Goal: Task Accomplishment & Management: Manage account settings

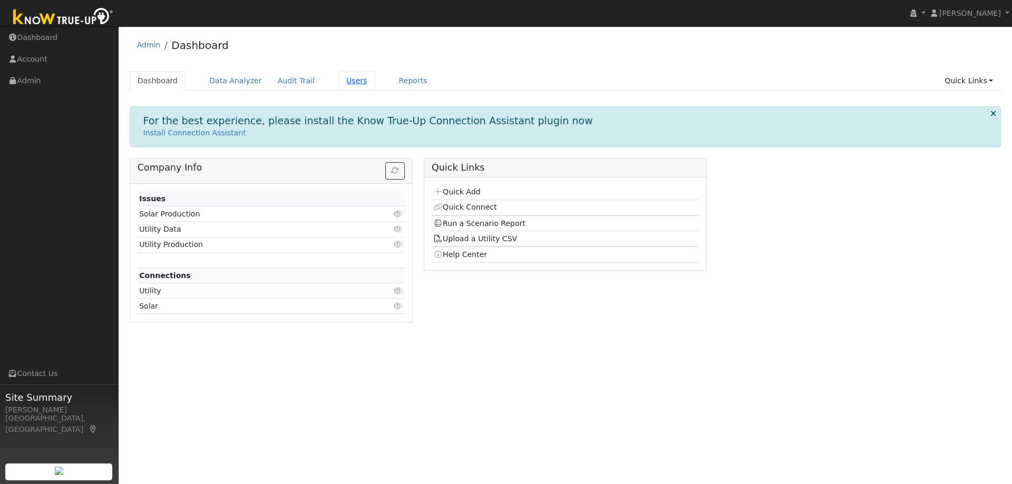
click at [338, 83] on link "Users" at bounding box center [356, 81] width 37 height 20
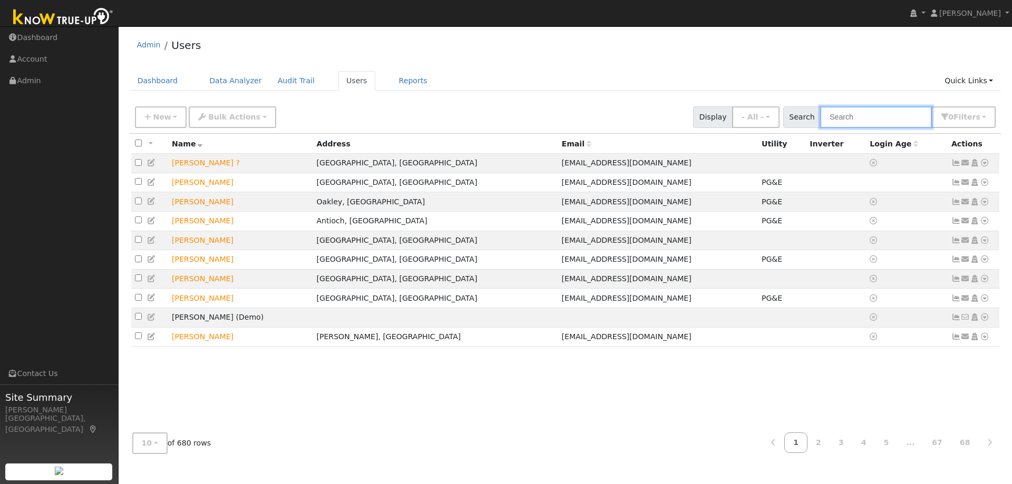
click at [886, 116] on input "text" at bounding box center [876, 117] width 112 height 22
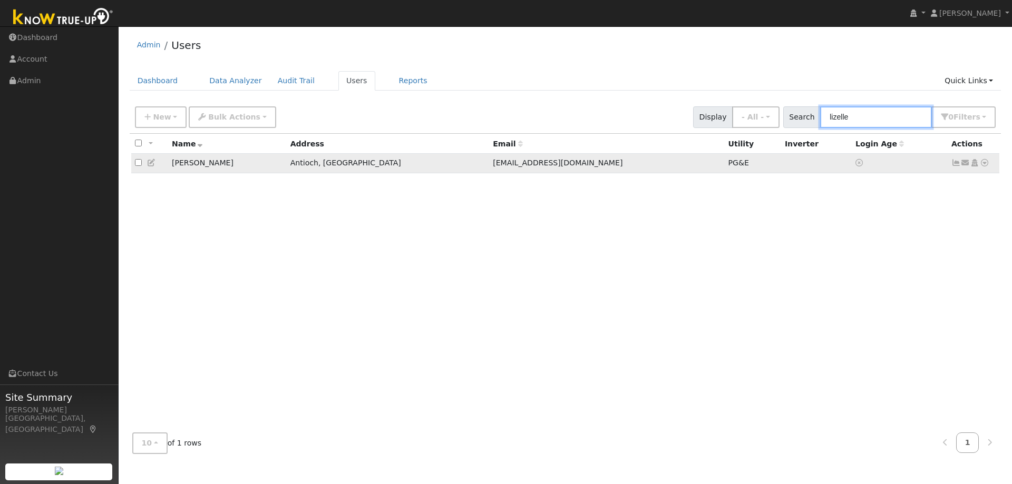
type input "lizelle"
click at [986, 164] on icon at bounding box center [984, 162] width 9 height 7
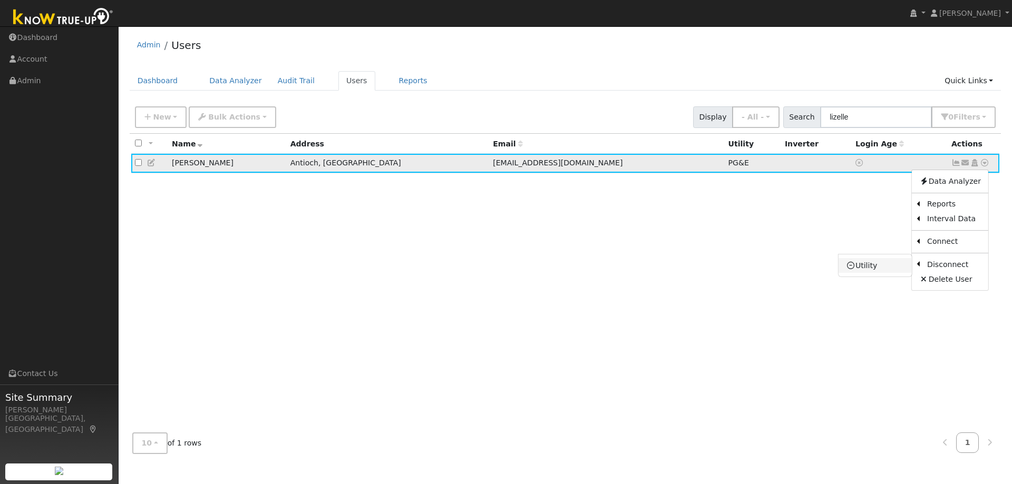
click at [886, 268] on link "Utility" at bounding box center [875, 265] width 73 height 15
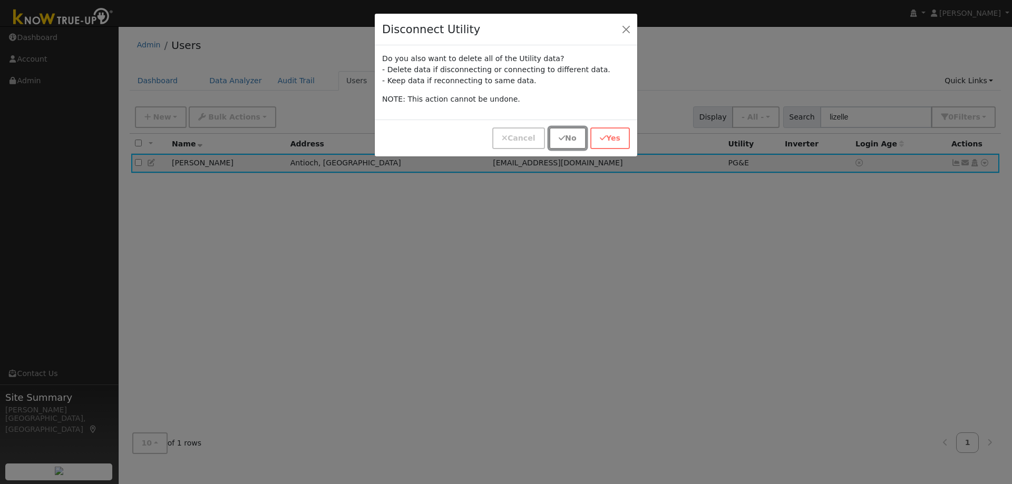
click at [572, 133] on button "No" at bounding box center [567, 139] width 36 height 22
